Goal: Task Accomplishment & Management: Complete application form

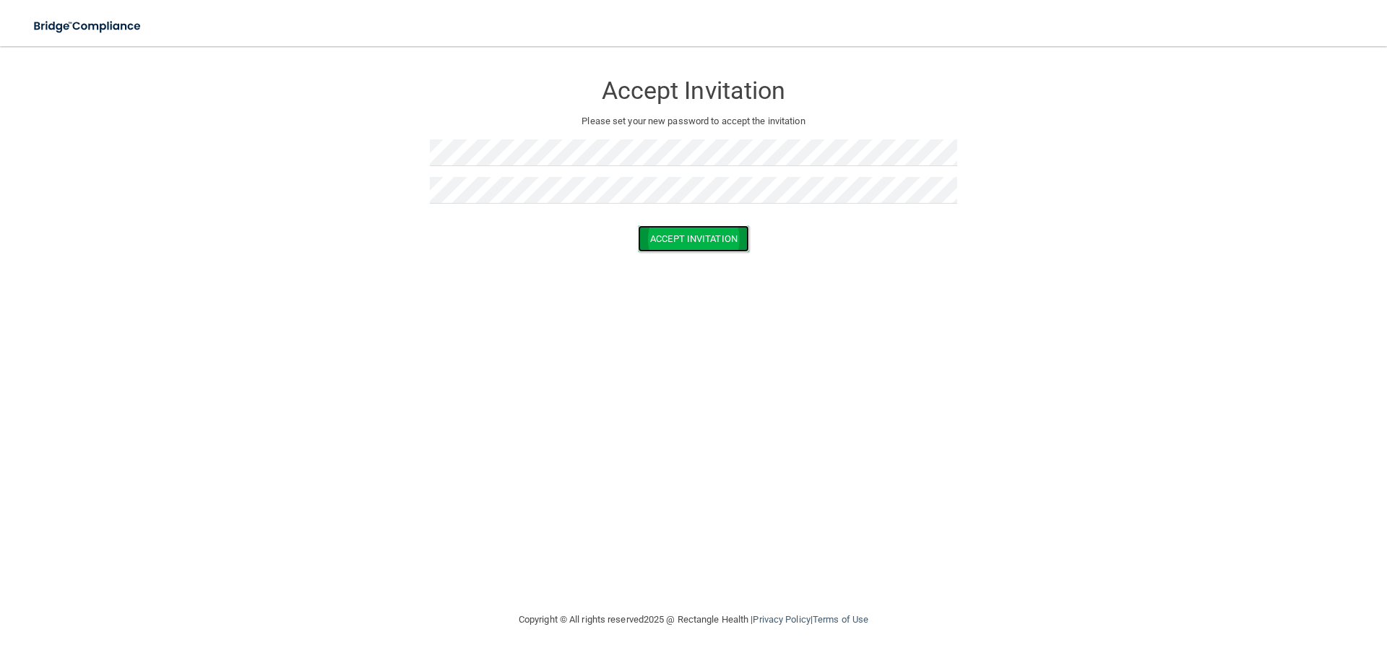
click at [650, 229] on button "Accept Invitation" at bounding box center [693, 238] width 111 height 27
click at [664, 256] on button "Accept Invitation" at bounding box center [693, 259] width 111 height 27
click at [710, 245] on button "Accept Invitation" at bounding box center [693, 238] width 111 height 27
click at [705, 277] on form "Accept Invitation Please set your new password to accept the invitation Token i…" at bounding box center [694, 176] width 1330 height 230
click at [704, 265] on button "Accept Invitation" at bounding box center [693, 259] width 111 height 27
